Goal: Navigation & Orientation: Find specific page/section

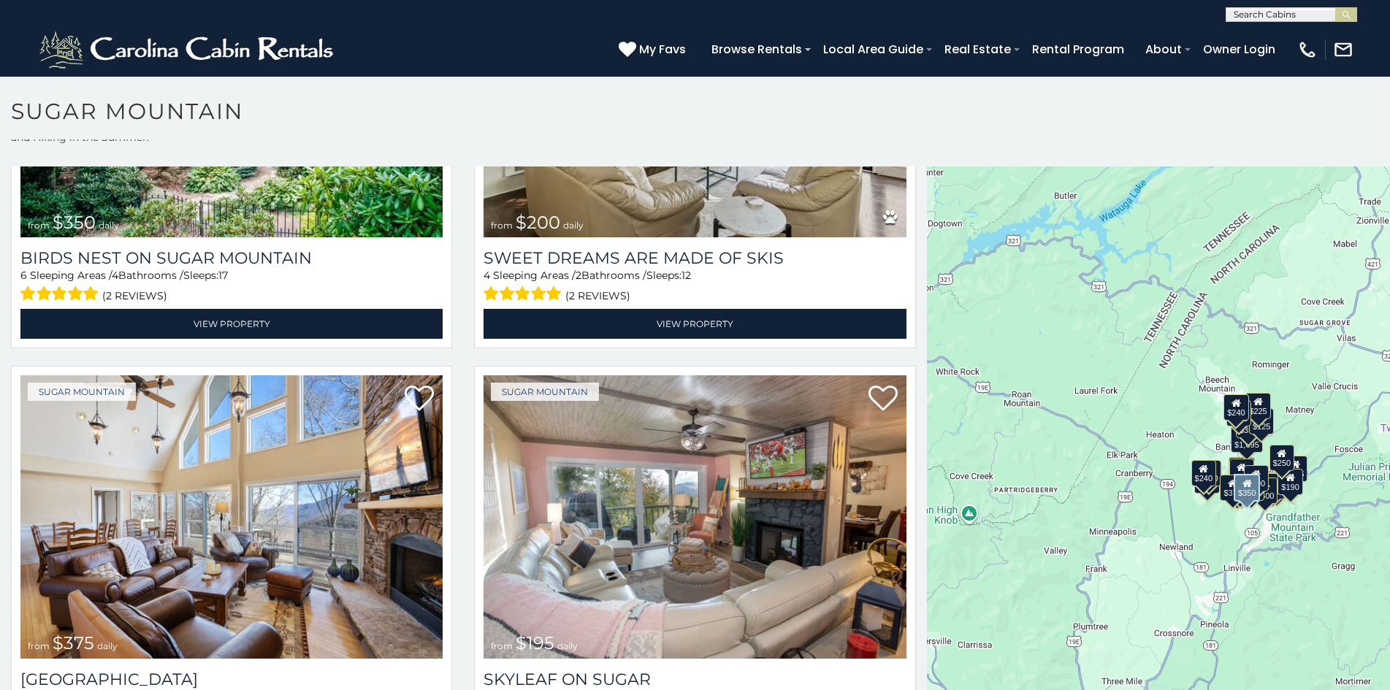
scroll to position [692, 0]
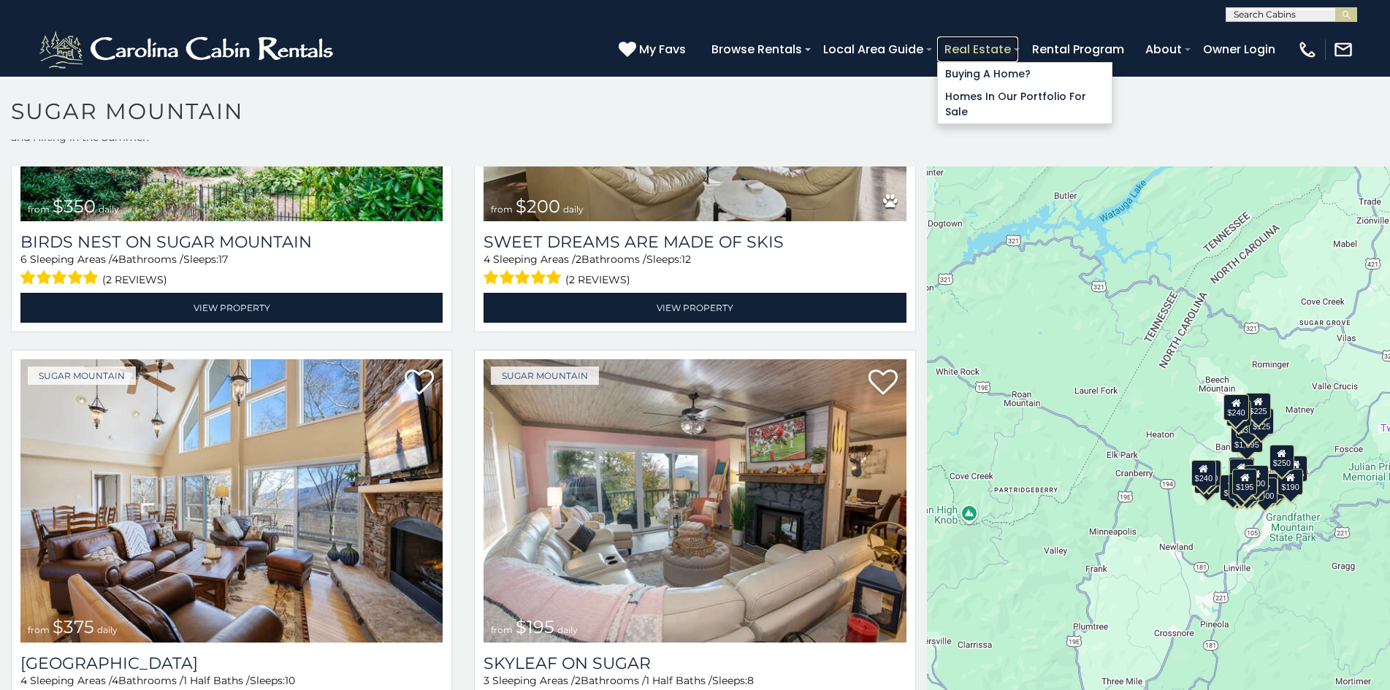
click at [946, 39] on link "Real Estate" at bounding box center [977, 50] width 81 height 26
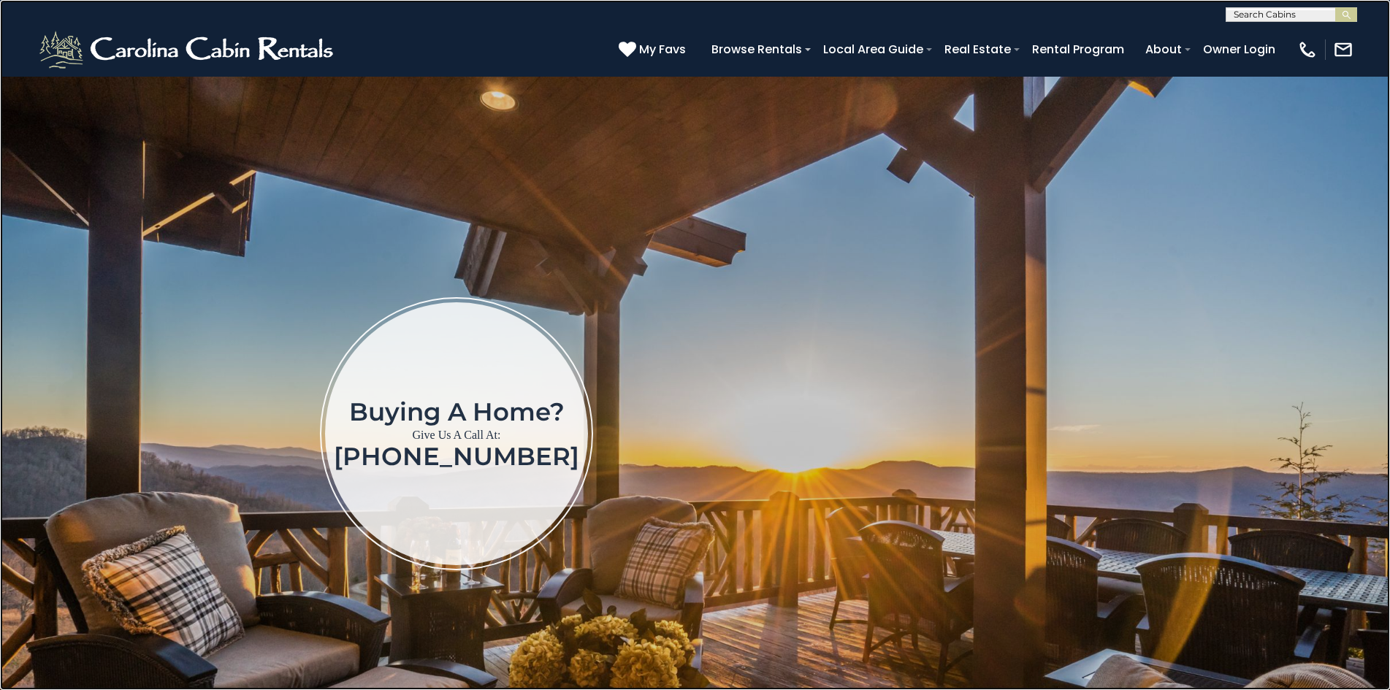
click at [4, 314] on link at bounding box center [695, 345] width 1390 height 690
